Goal: Obtain resource: Obtain resource

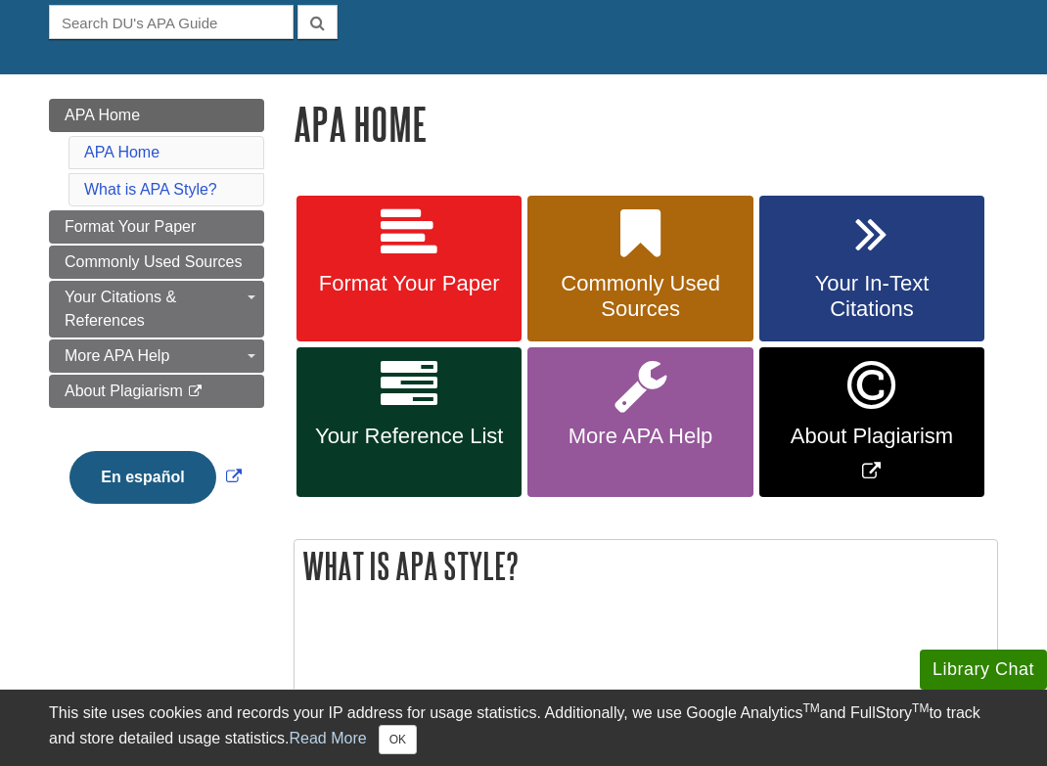
scroll to position [166, 0]
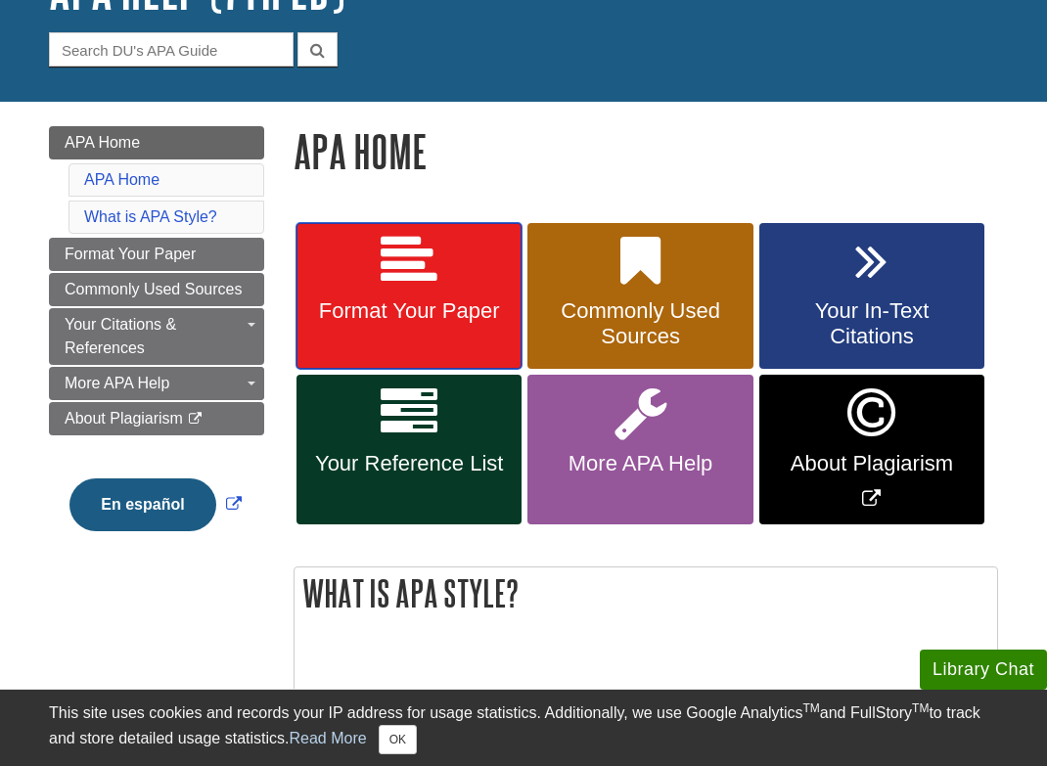
click at [408, 291] on link "Format Your Paper" at bounding box center [408, 296] width 225 height 147
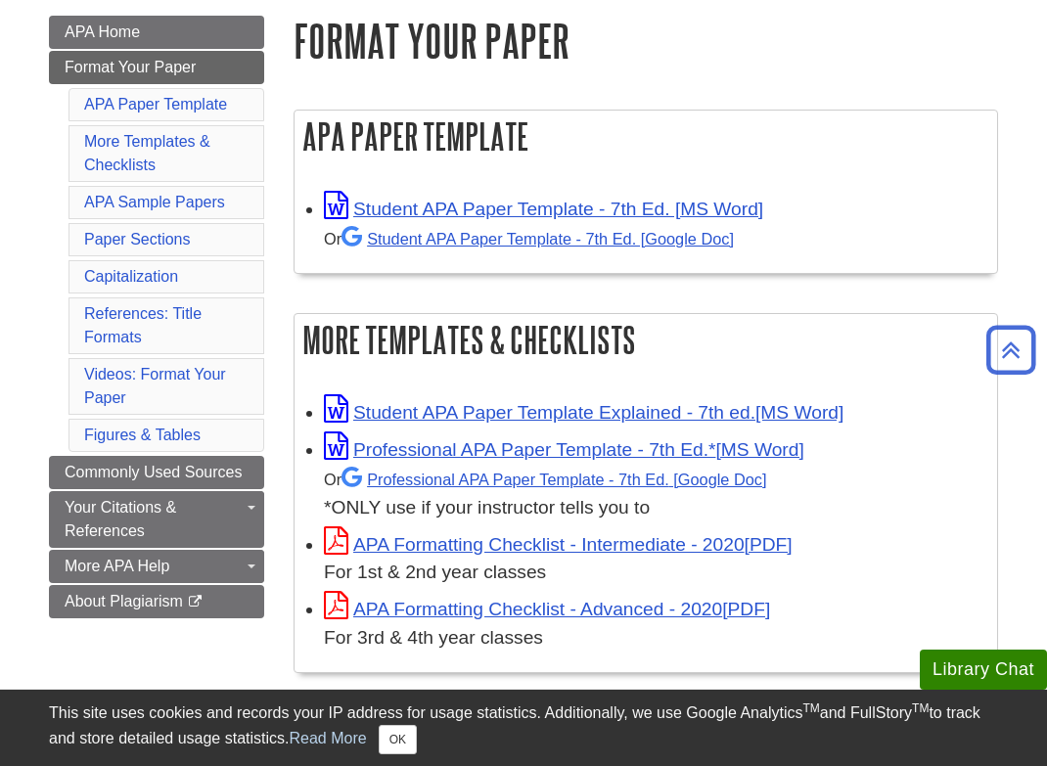
scroll to position [366, 0]
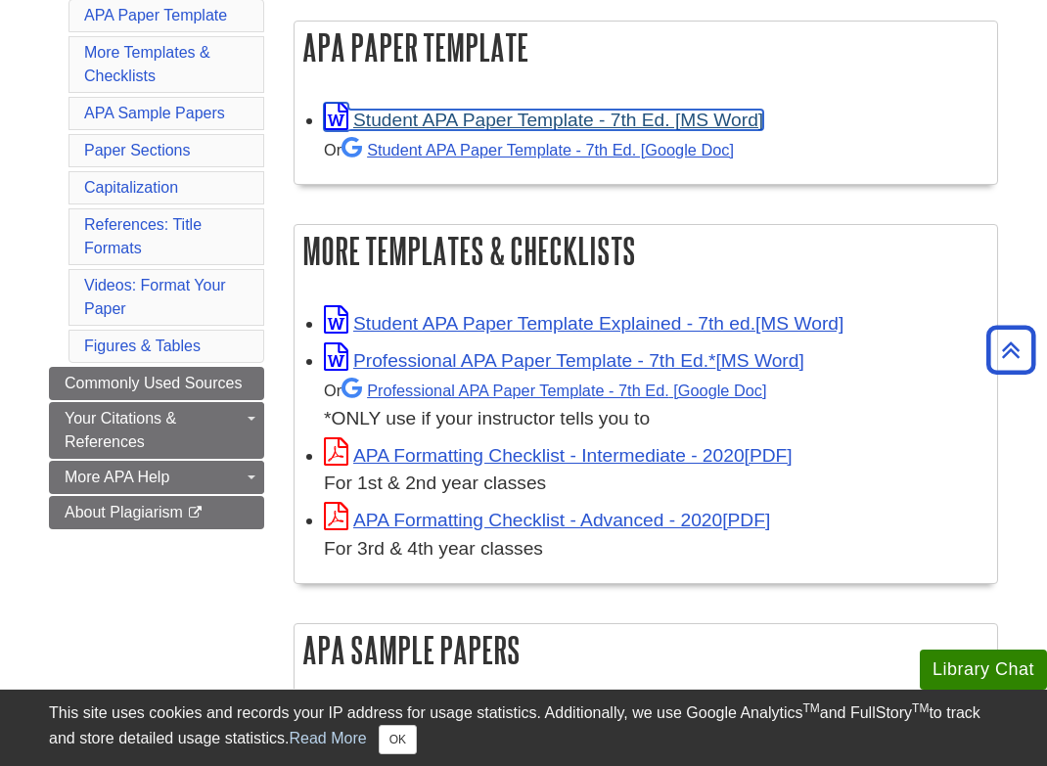
click at [600, 122] on link "Student APA Paper Template - 7th Ed. [MS Word]" at bounding box center [543, 120] width 439 height 21
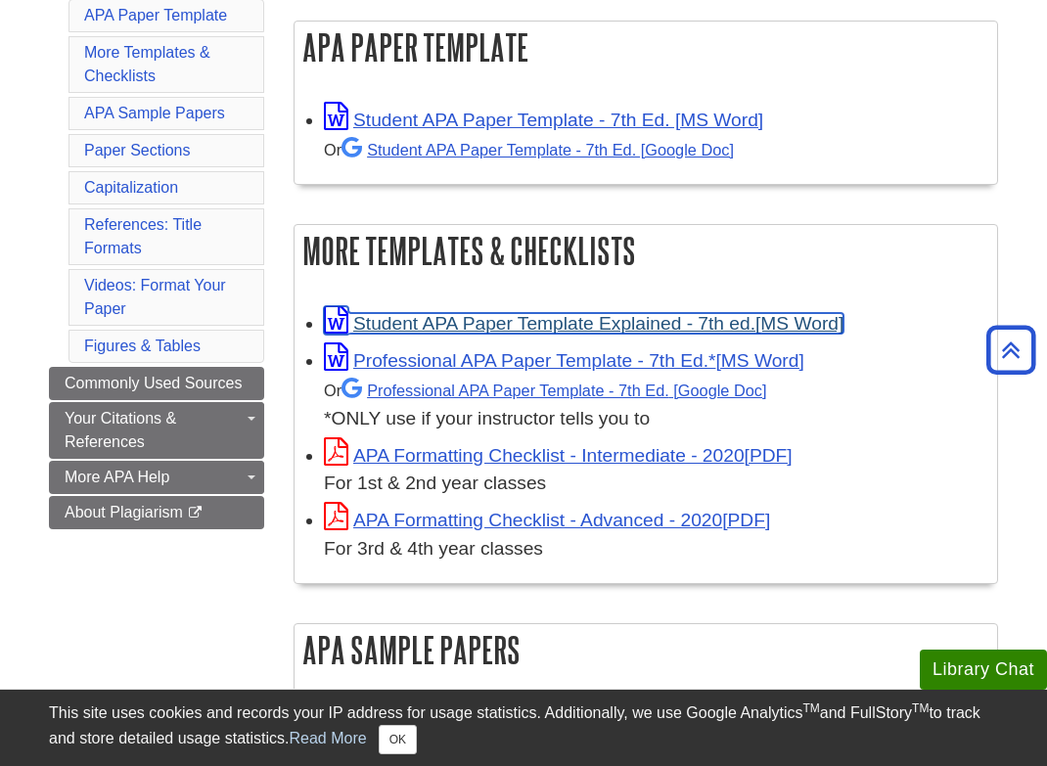
click at [491, 322] on link "Student APA Paper Template Explained - 7th ed." at bounding box center [583, 323] width 519 height 21
